Goal: Task Accomplishment & Management: Use online tool/utility

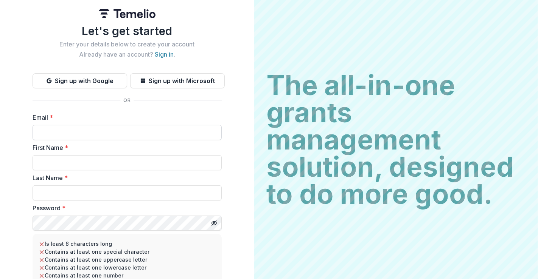
drag, startPoint x: 1451, startPoint y: 0, endPoint x: 187, endPoint y: 129, distance: 1270.9
click at [187, 129] on input "Email *" at bounding box center [127, 132] width 189 height 15
type input "**********"
click at [169, 54] on link "Sign in" at bounding box center [164, 55] width 19 height 8
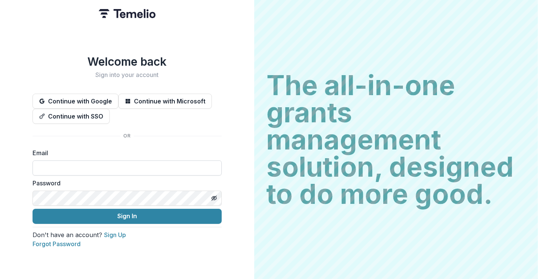
click at [123, 170] on input at bounding box center [127, 168] width 189 height 15
type input "**********"
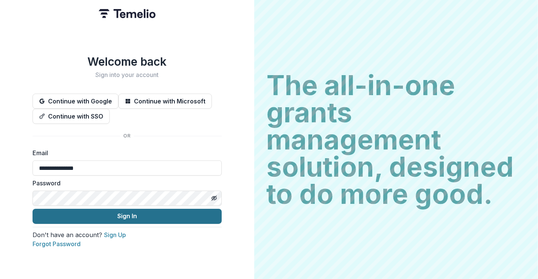
click at [166, 219] on button "Sign In" at bounding box center [127, 216] width 189 height 15
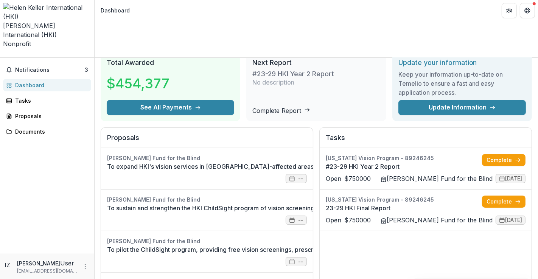
scroll to position [34, 0]
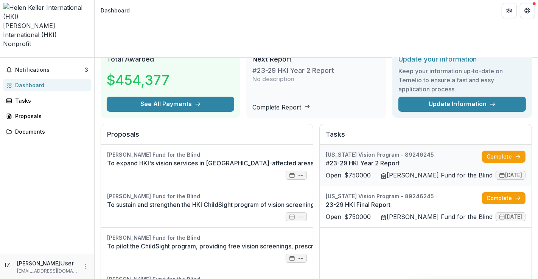
click at [448, 159] on link "#23-29 HKI Year 2 Report" at bounding box center [404, 163] width 156 height 9
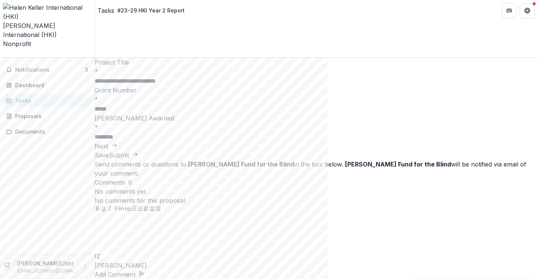
scroll to position [673, 0]
click at [117, 151] on button "Next" at bounding box center [106, 146] width 23 height 9
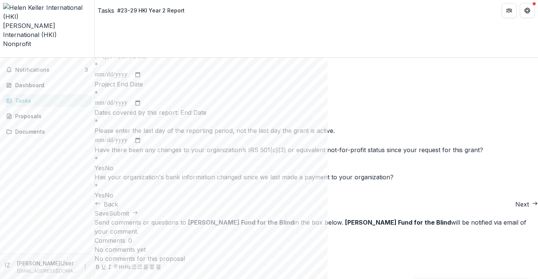
click at [515, 209] on button "Next" at bounding box center [526, 204] width 23 height 9
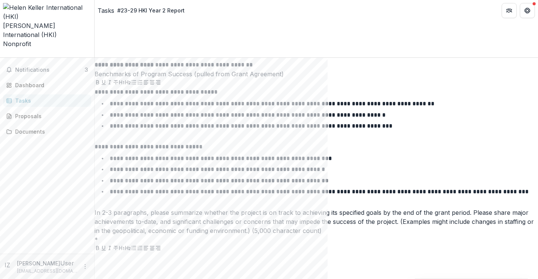
scroll to position [648, 0]
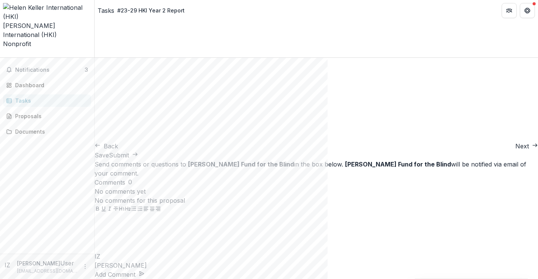
scroll to position [425, 0]
